Goal: Information Seeking & Learning: Learn about a topic

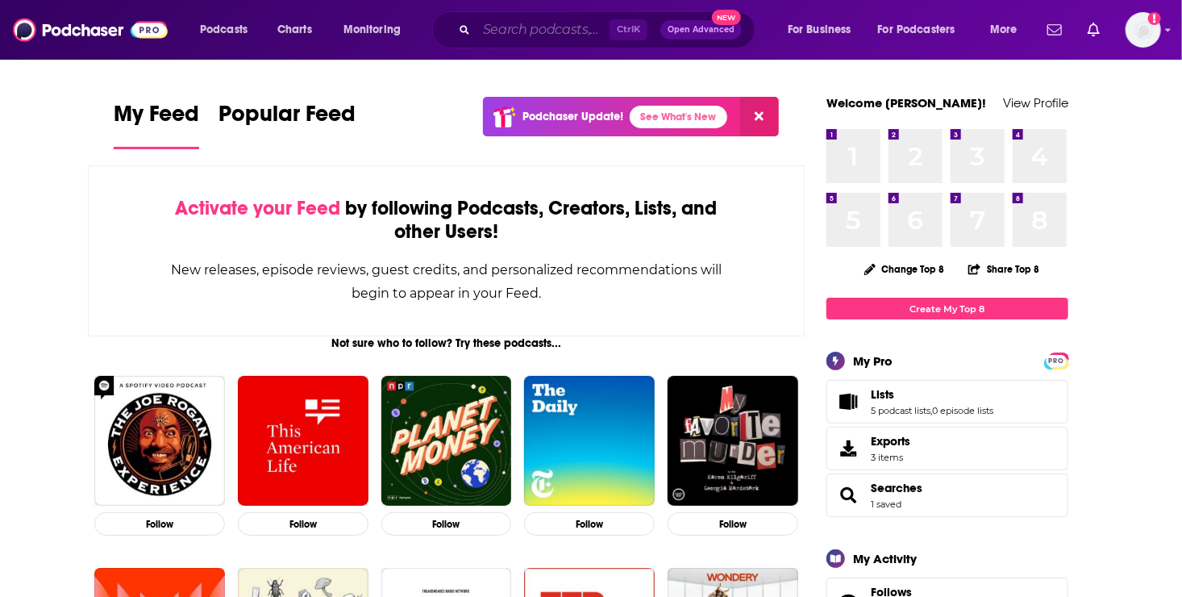
click at [542, 19] on input "Search podcasts, credits, & more..." at bounding box center [543, 30] width 133 height 26
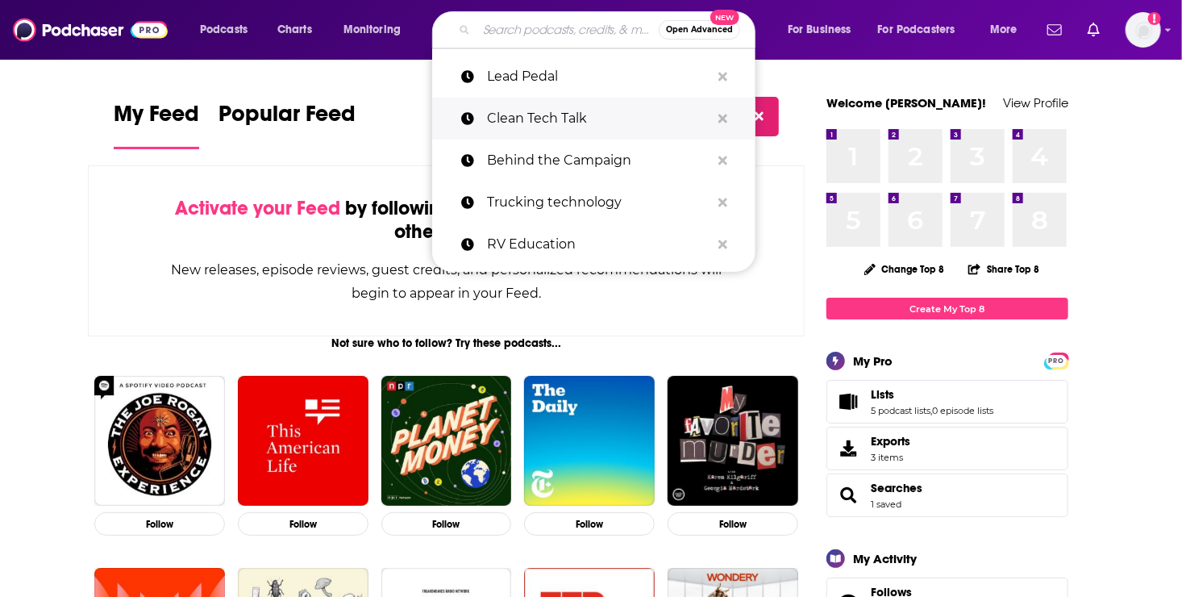
click at [510, 126] on p "Clean Tech Talk" at bounding box center [598, 119] width 223 height 42
type input "Clean Tech Talk"
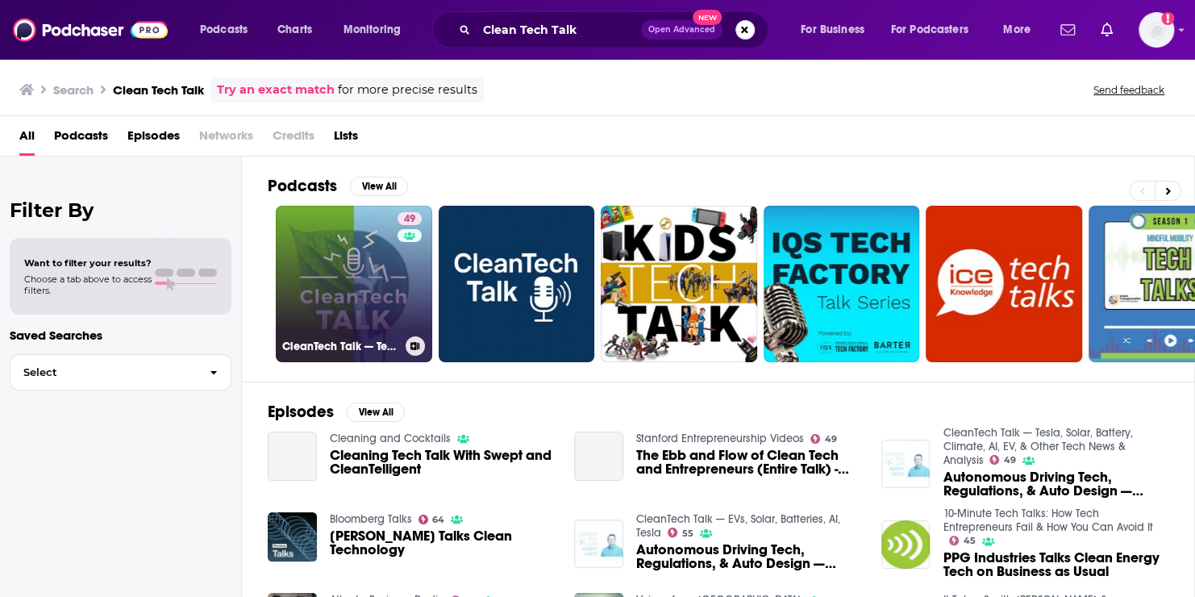
click at [330, 296] on link "49 CleanTech Talk — Tesla, Solar, Battery, Climate, AI, EV, & Other Tech News &…" at bounding box center [354, 284] width 156 height 156
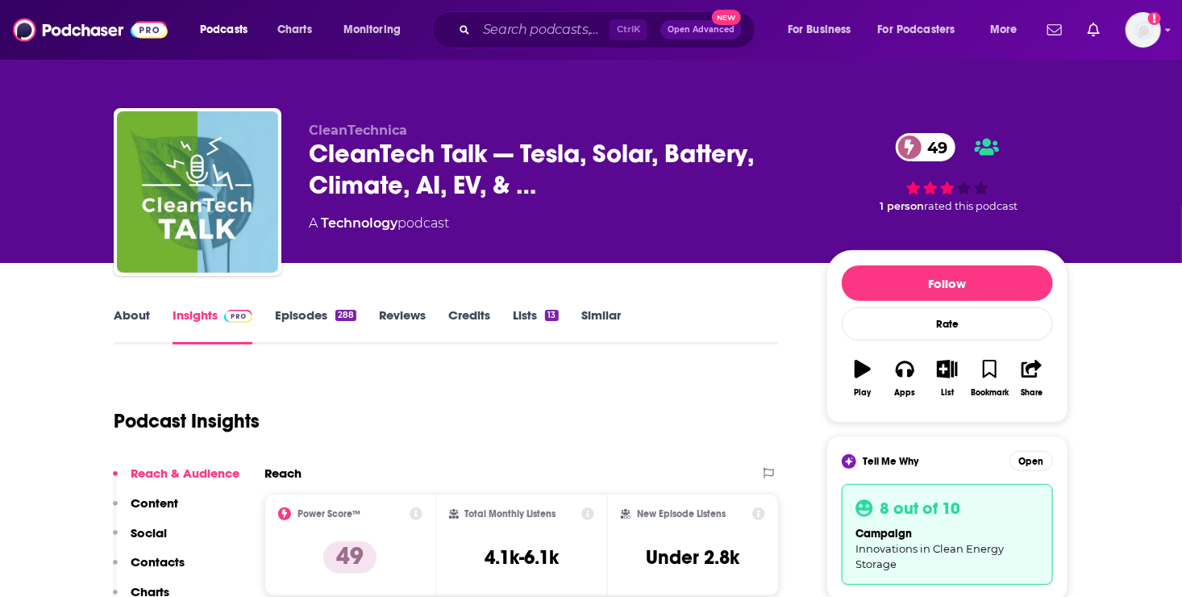
click at [299, 312] on link "Episodes 288" at bounding box center [315, 325] width 81 height 37
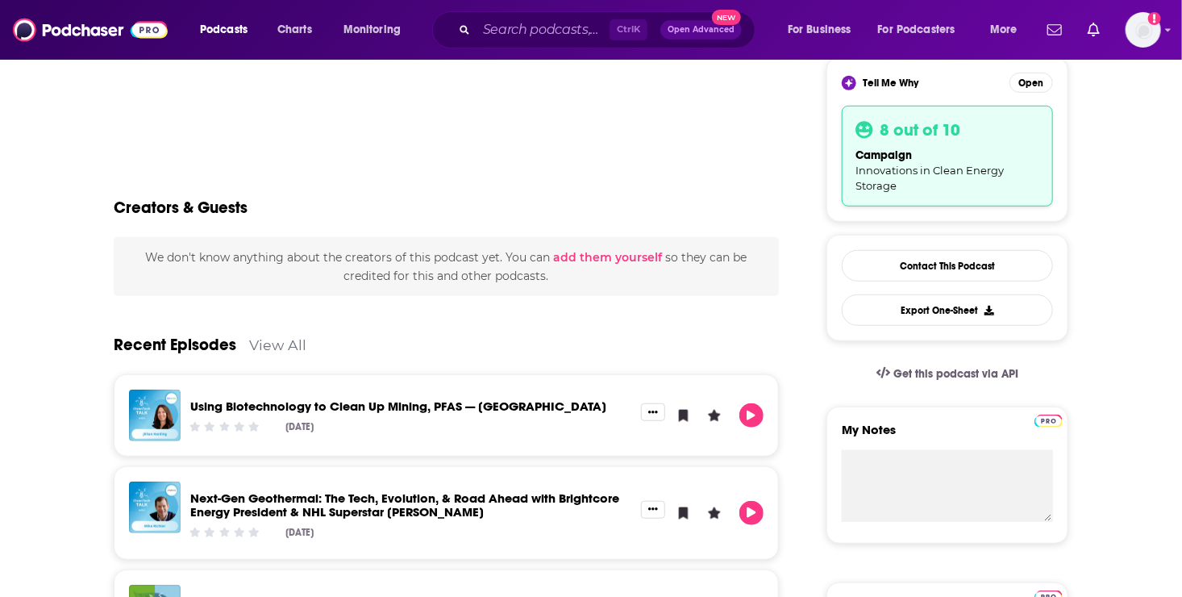
scroll to position [412, 0]
